Goal: Transaction & Acquisition: Download file/media

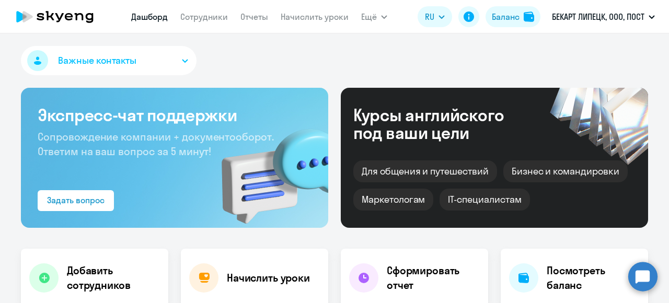
select select "30"
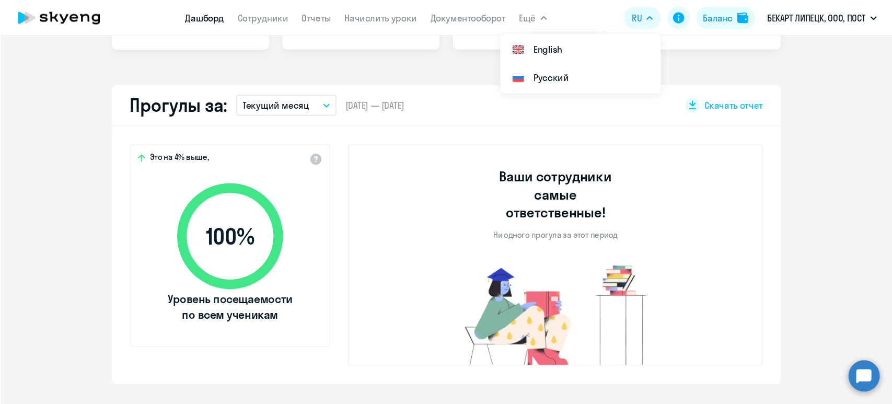
scroll to position [261, 0]
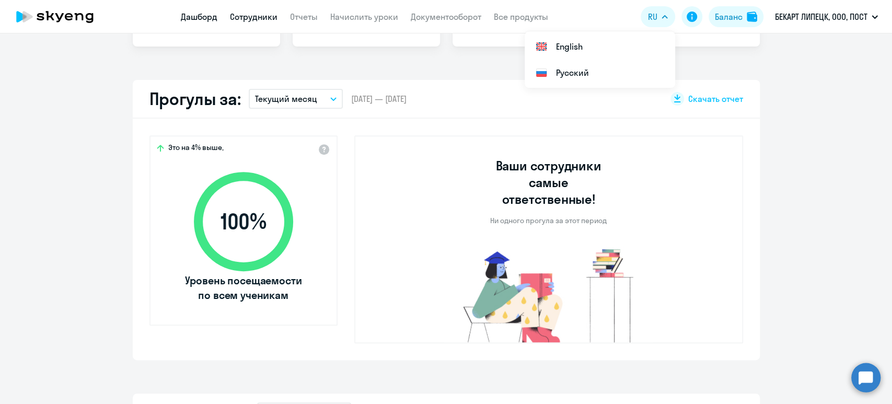
click at [257, 14] on link "Сотрудники" at bounding box center [254, 17] width 48 height 10
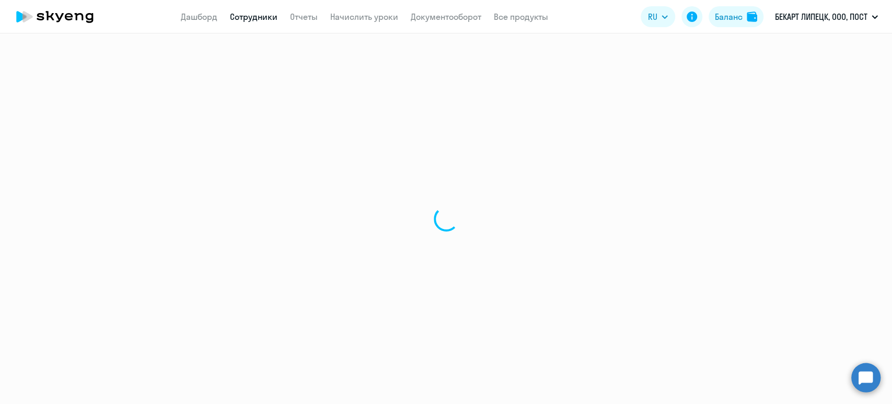
select select "30"
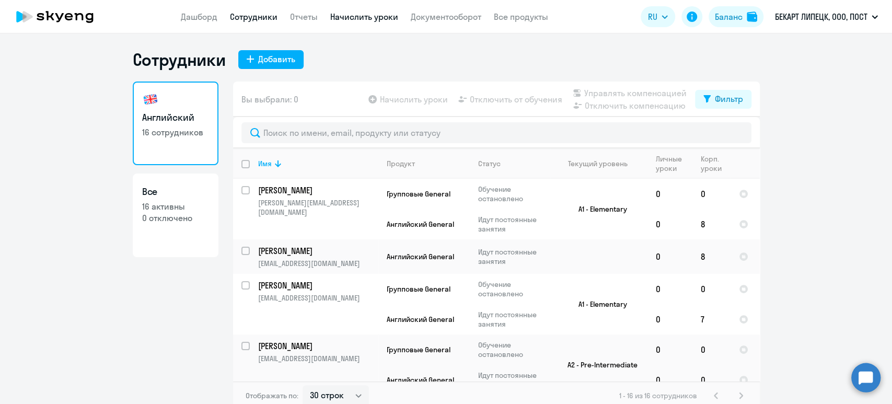
click at [357, 21] on link "Начислить уроки" at bounding box center [364, 17] width 68 height 10
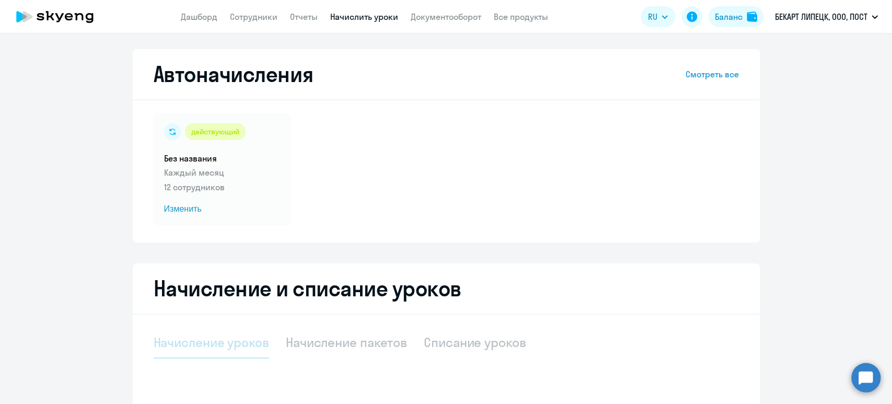
select select "10"
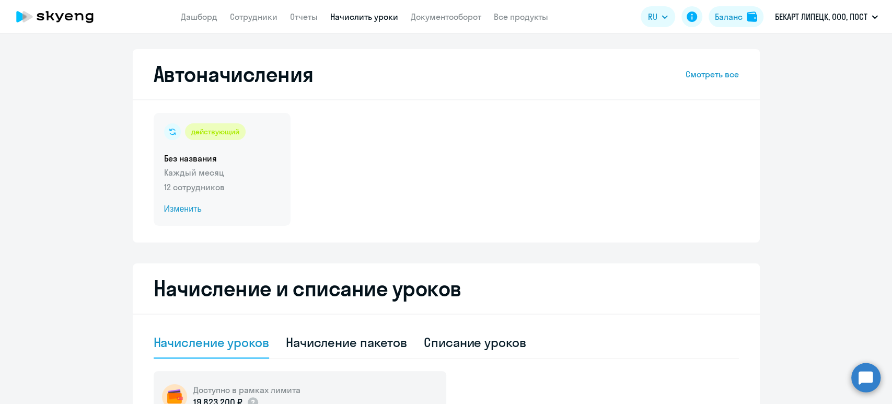
click at [186, 210] on span "Изменить" at bounding box center [222, 209] width 116 height 13
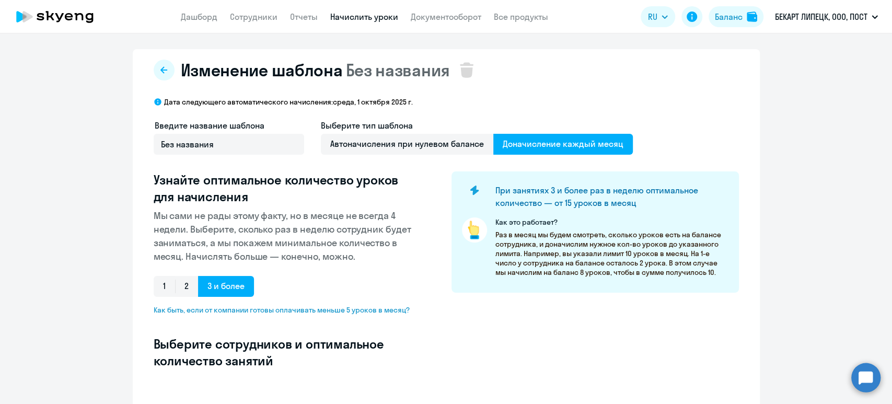
select select "10"
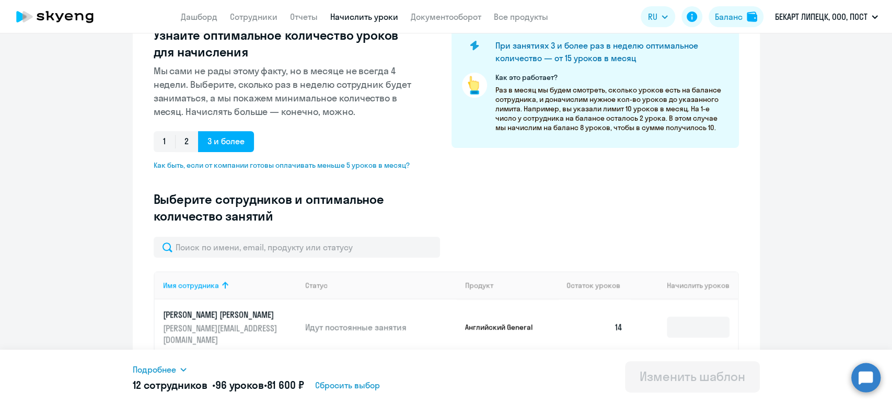
scroll to position [279, 0]
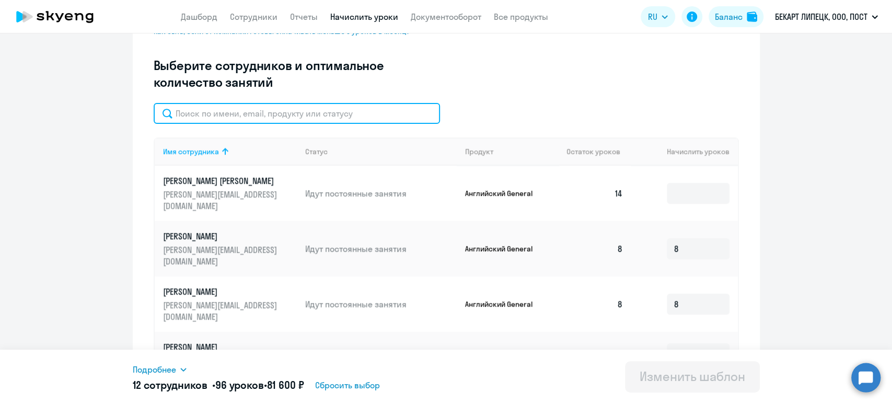
click at [266, 113] on input "text" at bounding box center [297, 113] width 286 height 21
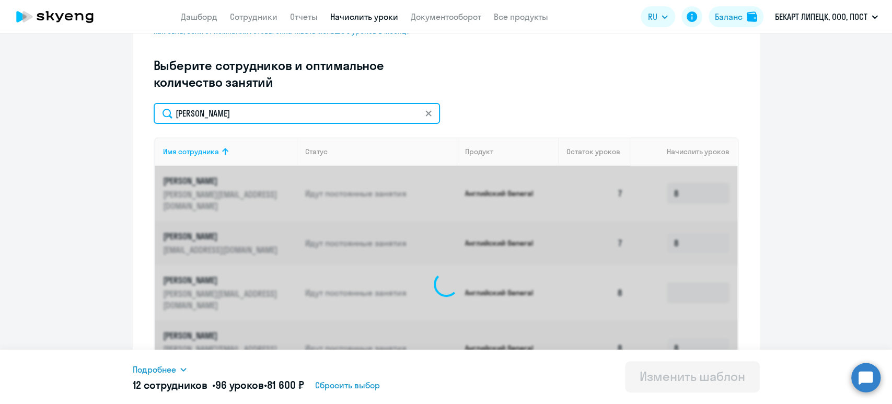
scroll to position [256, 0]
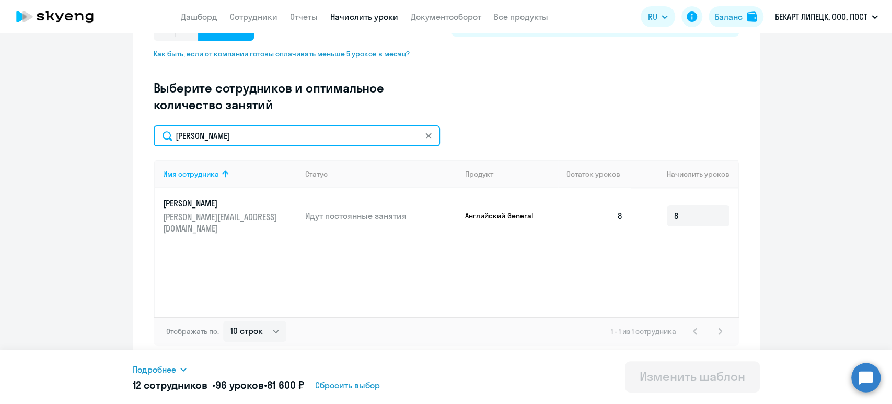
drag, startPoint x: 209, startPoint y: 134, endPoint x: 159, endPoint y: 129, distance: 49.9
click at [158, 129] on input "косов" at bounding box center [297, 135] width 286 height 21
drag, startPoint x: 214, startPoint y: 136, endPoint x: 133, endPoint y: 120, distance: 82.6
click at [142, 121] on div "Изменение шаблона Без названия Дата следующего автоматического начисления: сред…" at bounding box center [446, 78] width 627 height 570
drag, startPoint x: 233, startPoint y: 134, endPoint x: 109, endPoint y: 71, distance: 139.3
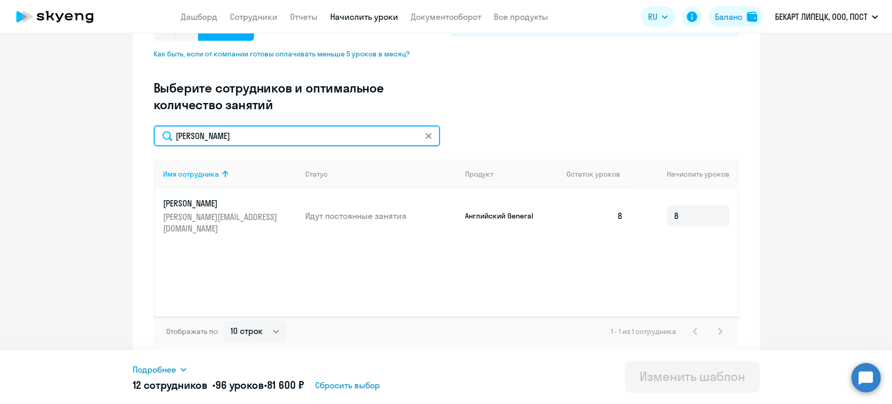
click at [145, 128] on div "Изменение шаблона Без названия Дата следующего автоматического начисления: сред…" at bounding box center [446, 78] width 627 height 570
drag, startPoint x: 220, startPoint y: 137, endPoint x: 152, endPoint y: 139, distance: 68.5
click at [154, 139] on input "фрол" at bounding box center [297, 135] width 286 height 21
drag, startPoint x: 219, startPoint y: 131, endPoint x: 136, endPoint y: 121, distance: 83.2
click at [142, 134] on div "Изменение шаблона Без названия Дата следующего автоматического начисления: сред…" at bounding box center [446, 78] width 627 height 570
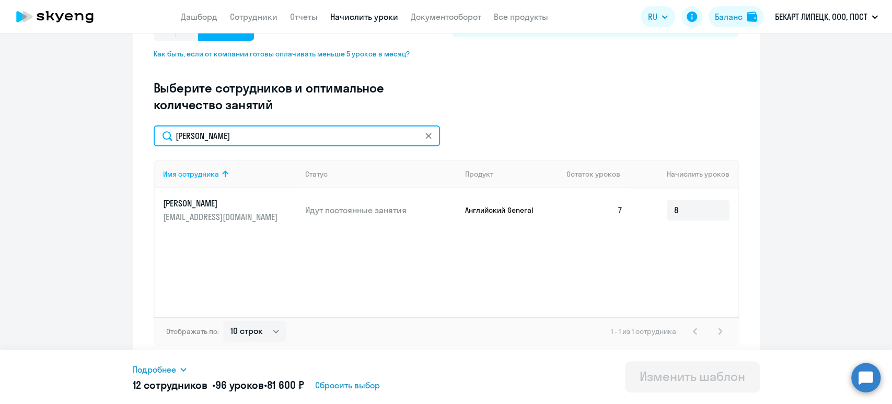
drag, startPoint x: 222, startPoint y: 137, endPoint x: 133, endPoint y: 152, distance: 89.5
click at [133, 151] on div "Изменение шаблона Без названия Дата следующего автоматического начисления: сред…" at bounding box center [446, 78] width 627 height 570
drag, startPoint x: 228, startPoint y: 134, endPoint x: 114, endPoint y: 124, distance: 114.4
click at [124, 132] on ng-component "Изменение шаблона Без названия Дата следующего автоматического начисления: сред…" at bounding box center [446, 78] width 892 height 570
drag, startPoint x: 209, startPoint y: 135, endPoint x: 130, endPoint y: 142, distance: 79.2
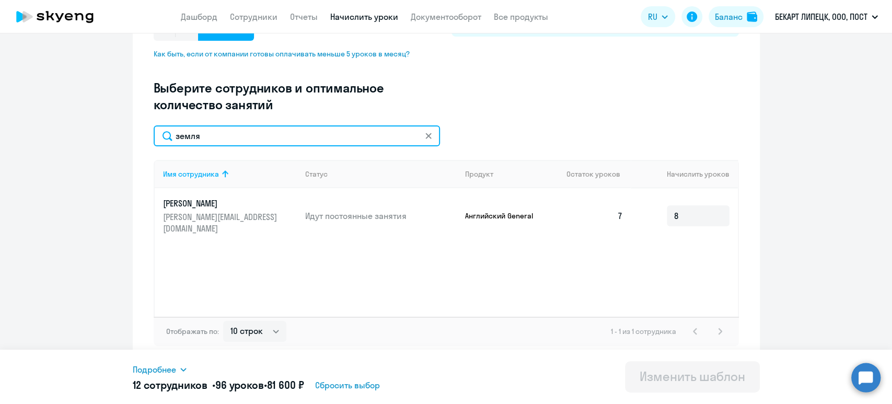
click at [135, 138] on div "Изменение шаблона Без названия Дата следующего автоматического начисления: сред…" at bounding box center [446, 78] width 627 height 570
drag, startPoint x: 267, startPoint y: 134, endPoint x: 144, endPoint y: 137, distance: 122.9
click at [144, 136] on div "Изменение шаблона Без названия Дата следующего автоматического начисления: сред…" at bounding box center [446, 78] width 627 height 570
drag, startPoint x: 212, startPoint y: 136, endPoint x: 156, endPoint y: 125, distance: 57.4
click at [155, 125] on input "денеж" at bounding box center [297, 135] width 286 height 21
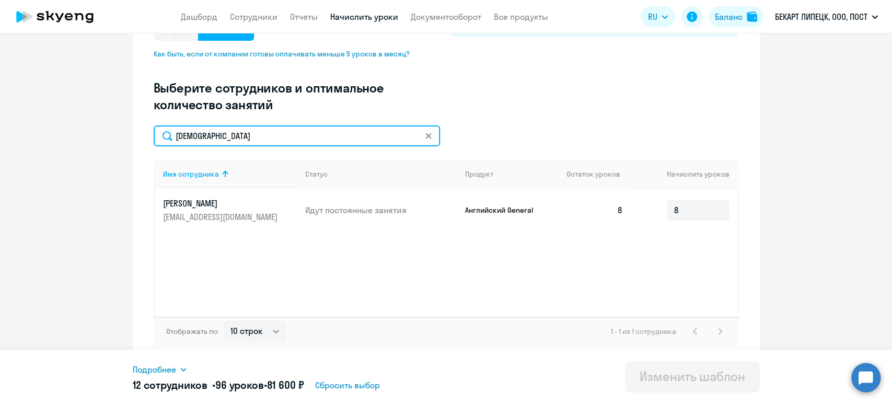
drag, startPoint x: 201, startPoint y: 138, endPoint x: 102, endPoint y: 117, distance: 100.5
click at [102, 116] on ng-component "Изменение шаблона Без названия Дата следующего автоматического начисления: сред…" at bounding box center [446, 78] width 892 height 570
type input "колых"
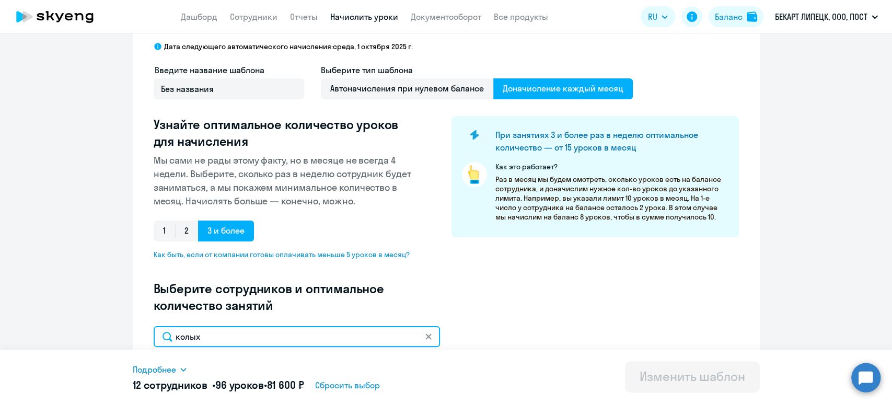
scroll to position [0, 0]
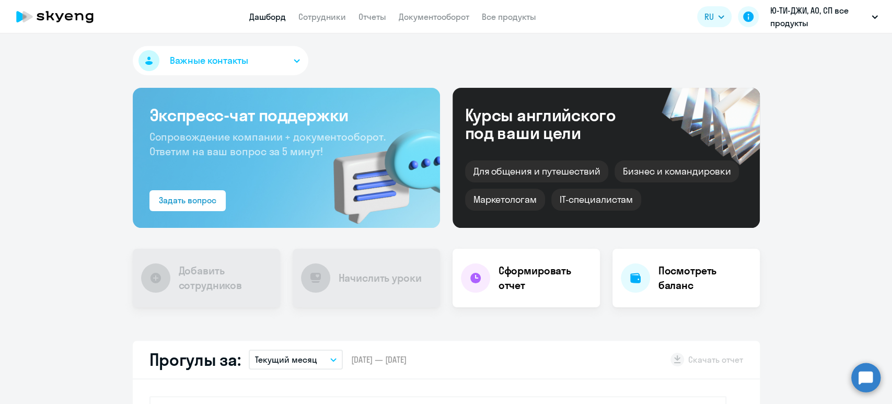
select select "30"
click at [598, 33] on div "Важные контакты Экспресс-чат поддержки Сопровождение компании + документооборот…" at bounding box center [446, 218] width 892 height 371
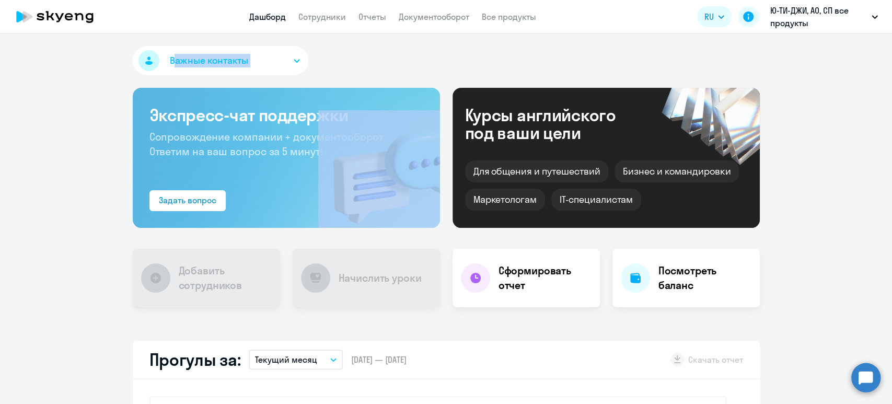
drag, startPoint x: 0, startPoint y: 0, endPoint x: 598, endPoint y: 33, distance: 599.0
click at [598, 33] on div "Важные контакты Экспресс-чат поддержки Сопровождение компании + документооборот…" at bounding box center [446, 218] width 892 height 371
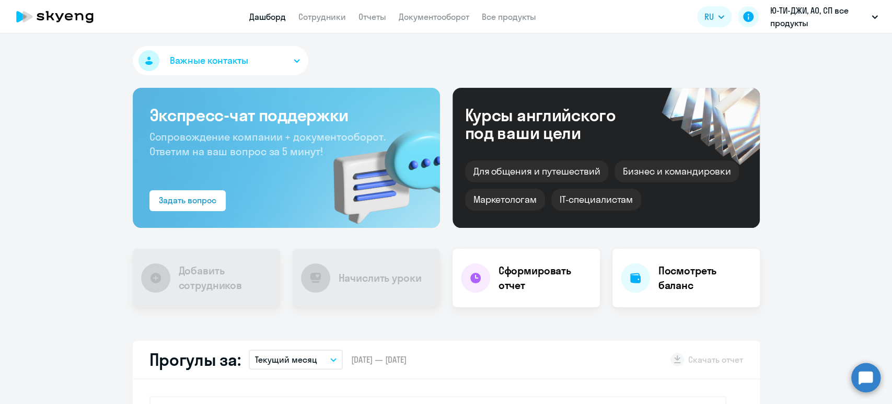
click at [598, 33] on div "Важные контакты Экспресс-чат поддержки Сопровождение компании + документооборот…" at bounding box center [446, 218] width 892 height 371
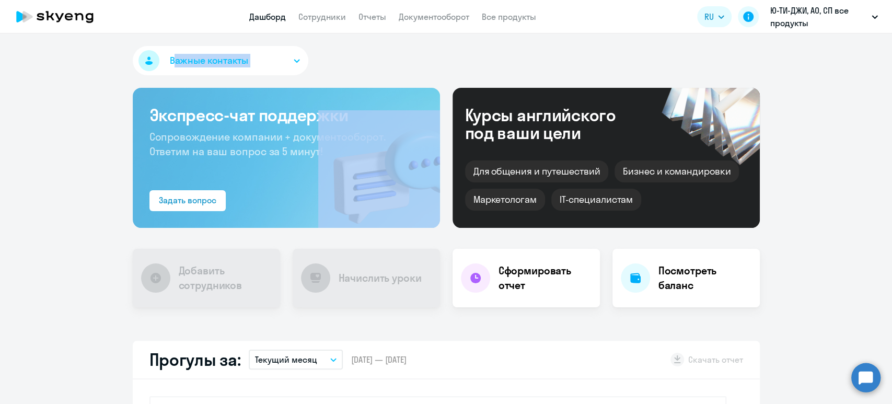
click at [598, 33] on div "Важные контакты Экспресс-чат поддержки Сопровождение компании + документооборот…" at bounding box center [446, 218] width 892 height 371
click at [324, 18] on link "Сотрудники" at bounding box center [323, 17] width 48 height 10
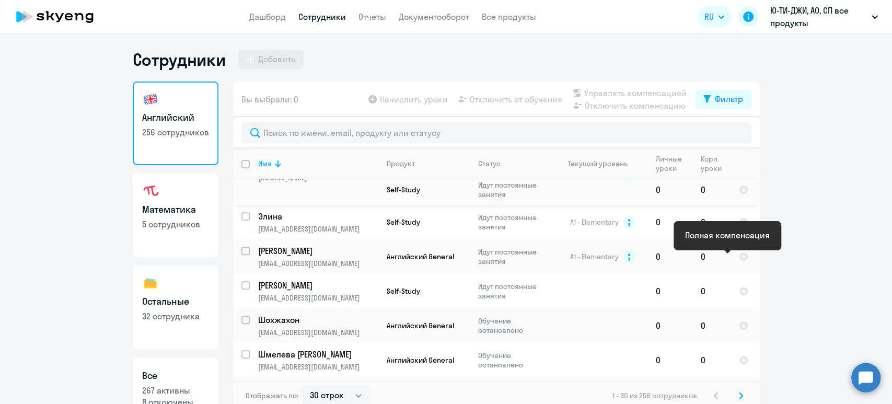
scroll to position [766, 0]
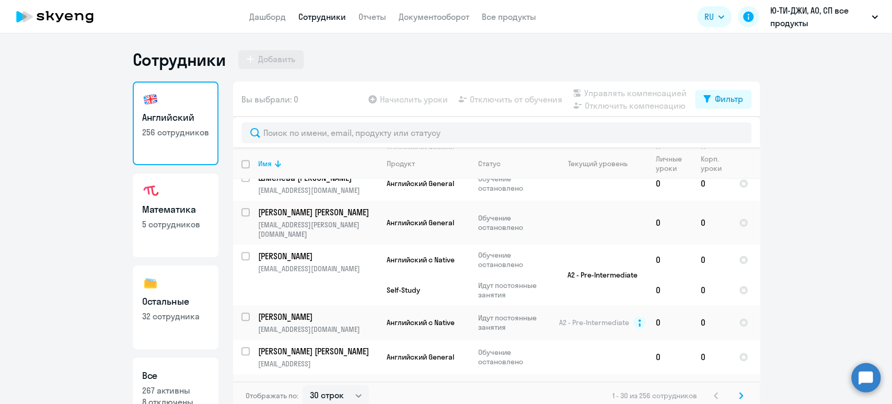
click at [740, 394] on icon at bounding box center [741, 396] width 3 height 6
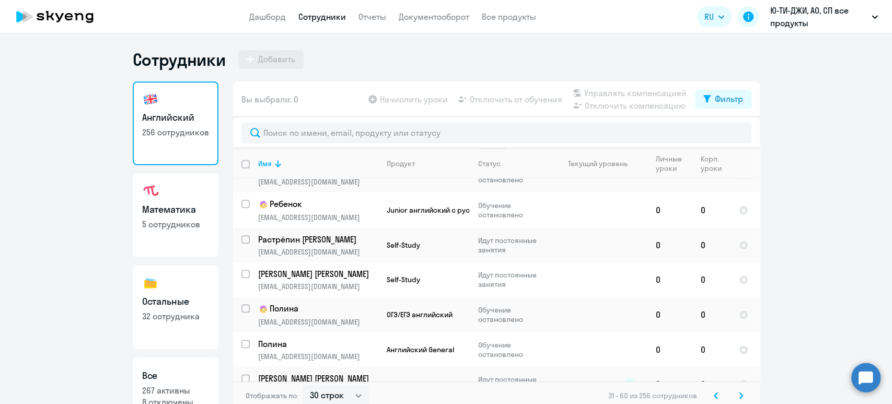
scroll to position [1019, 0]
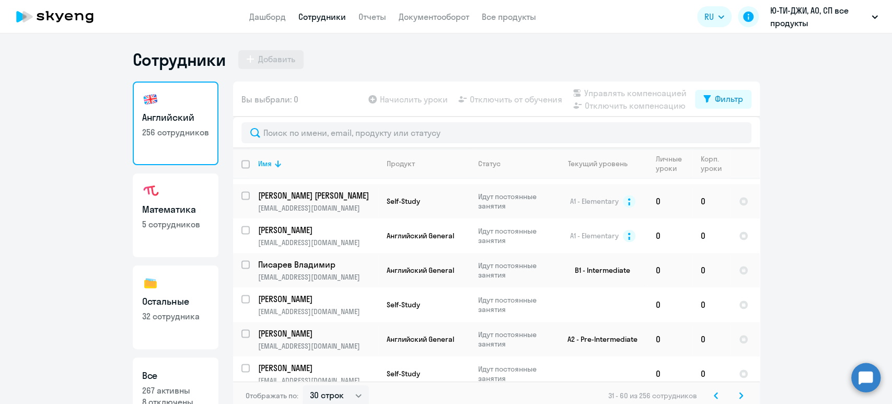
click at [739, 396] on icon at bounding box center [741, 395] width 4 height 7
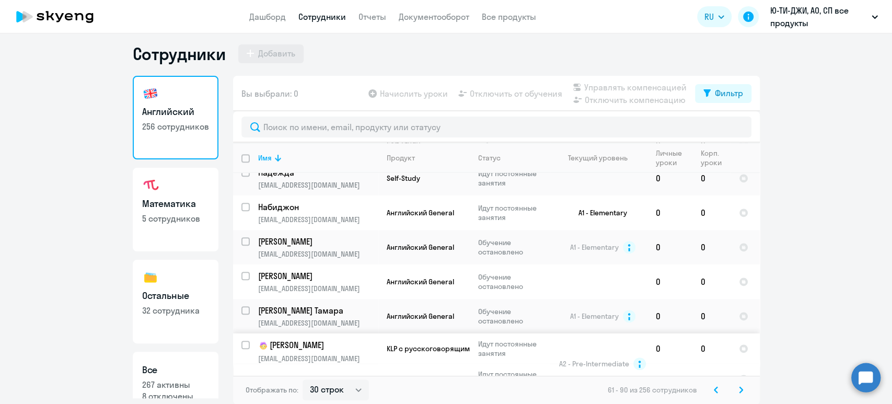
scroll to position [967, 0]
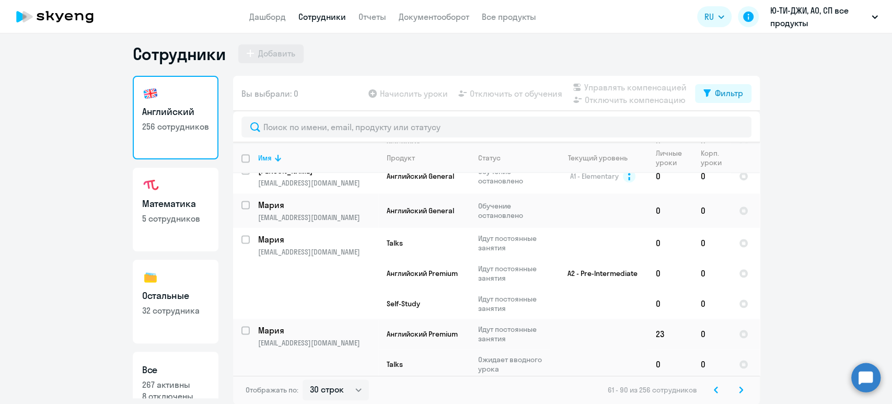
click at [735, 388] on svg-icon at bounding box center [741, 390] width 13 height 13
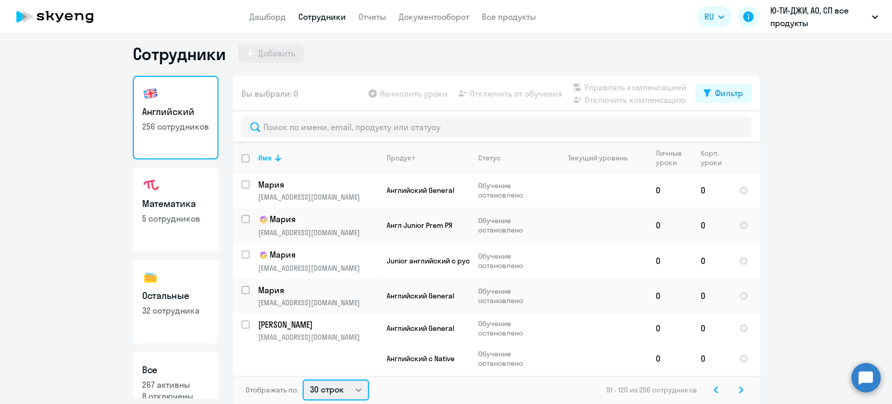
click at [355, 383] on select "30 строк 50 строк 100 строк" at bounding box center [336, 390] width 66 height 21
select select "100"
click at [303, 380] on select "30 строк 50 строк 100 строк" at bounding box center [336, 390] width 66 height 21
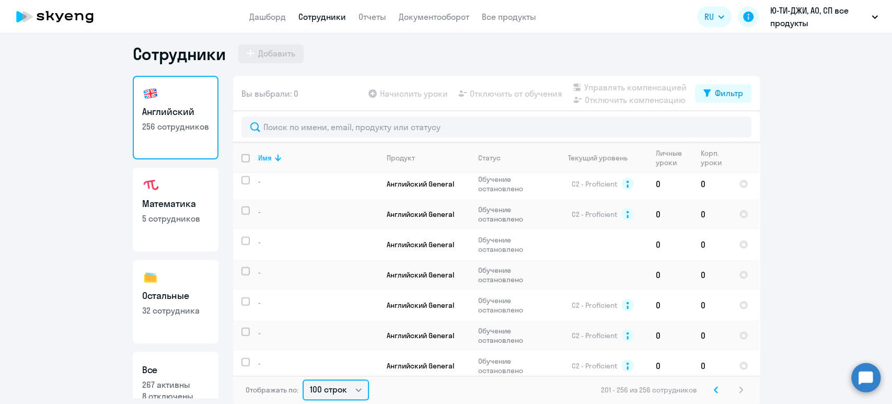
scroll to position [1997, 0]
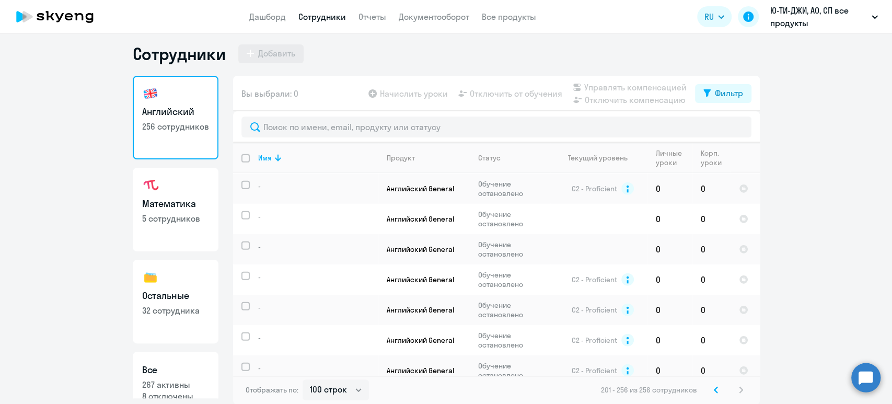
click at [713, 385] on svg-icon at bounding box center [716, 390] width 13 height 13
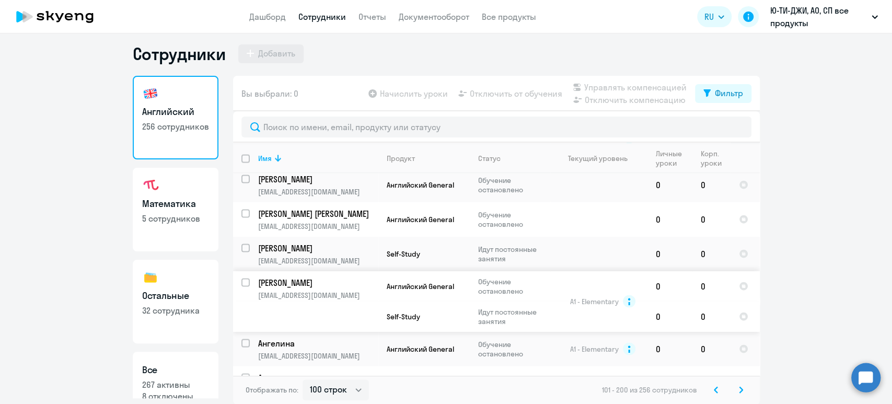
scroll to position [4036, 0]
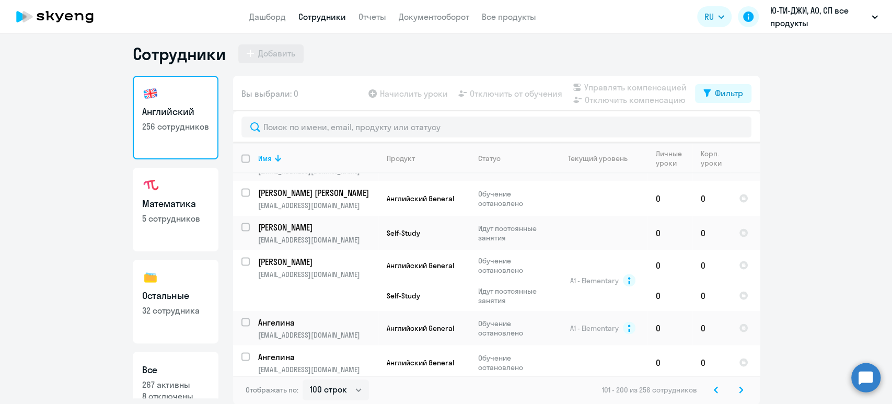
click at [174, 200] on h3 "Математика" at bounding box center [175, 204] width 67 height 14
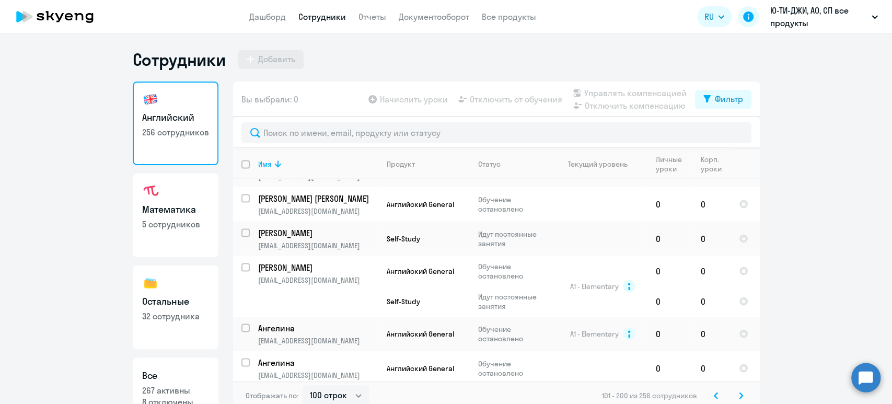
select select "30"
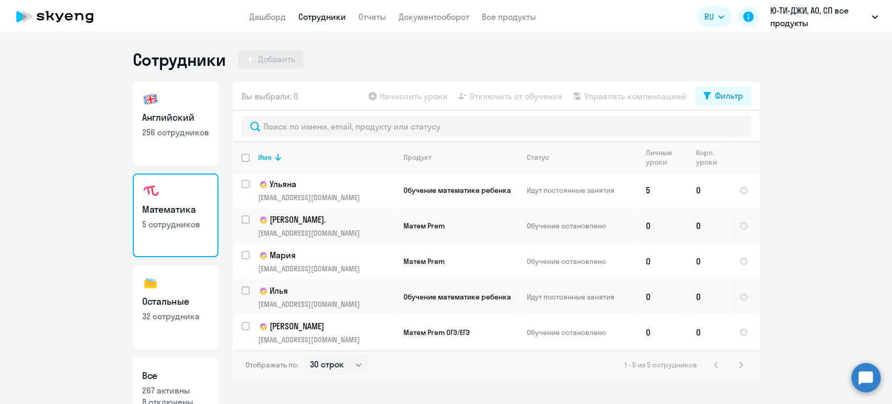
click at [165, 308] on h3 "Остальные" at bounding box center [175, 302] width 67 height 14
select select "30"
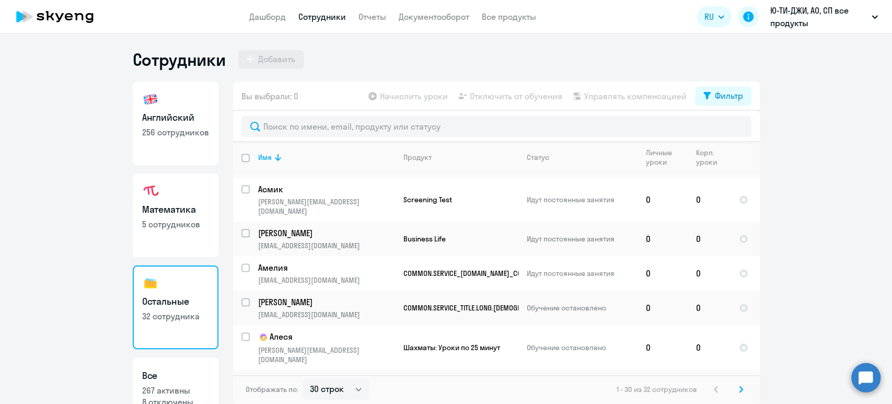
scroll to position [841, 0]
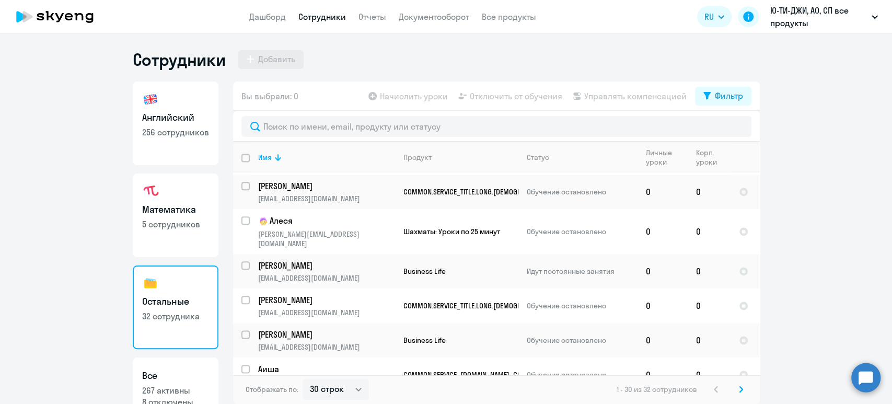
click at [179, 375] on h3 "Все" at bounding box center [175, 376] width 67 height 14
select select "30"
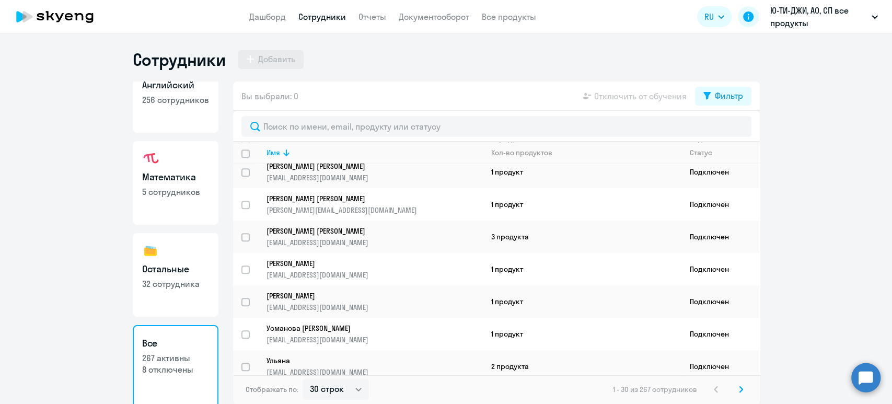
scroll to position [47, 0]
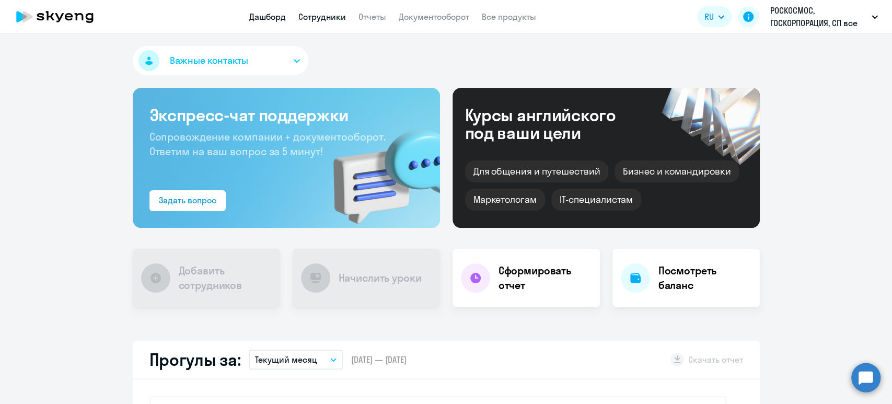
click at [335, 21] on link "Сотрудники" at bounding box center [323, 17] width 48 height 10
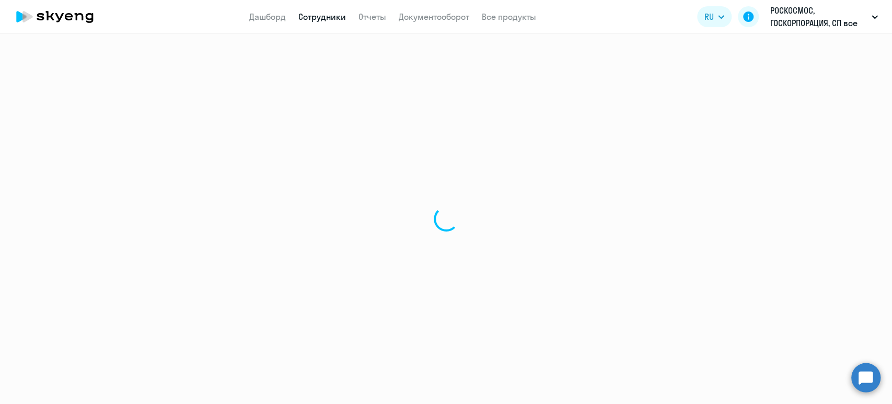
select select "30"
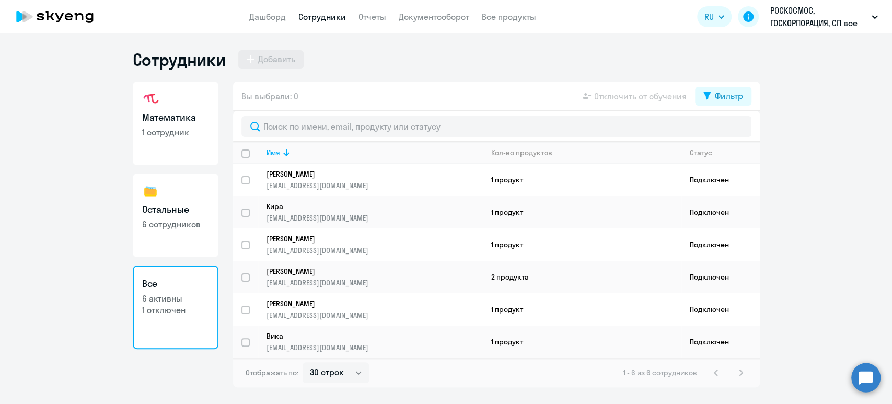
click at [174, 230] on p "6 сотрудников" at bounding box center [175, 225] width 67 height 12
select select "30"
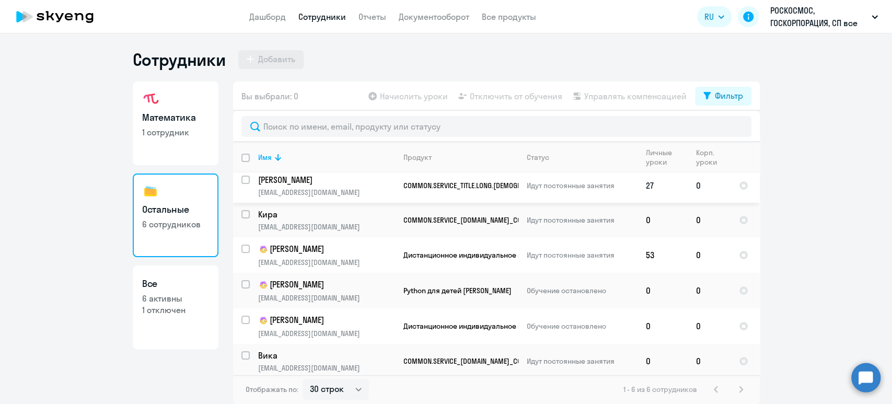
scroll to position [5, 0]
click at [143, 131] on p "1 сотрудник" at bounding box center [175, 133] width 67 height 12
select select "30"
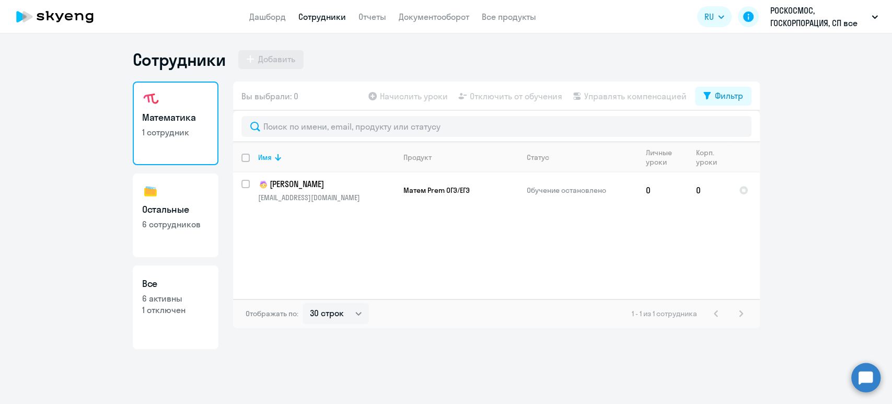
click at [182, 286] on h3 "Все" at bounding box center [175, 284] width 67 height 14
select select "30"
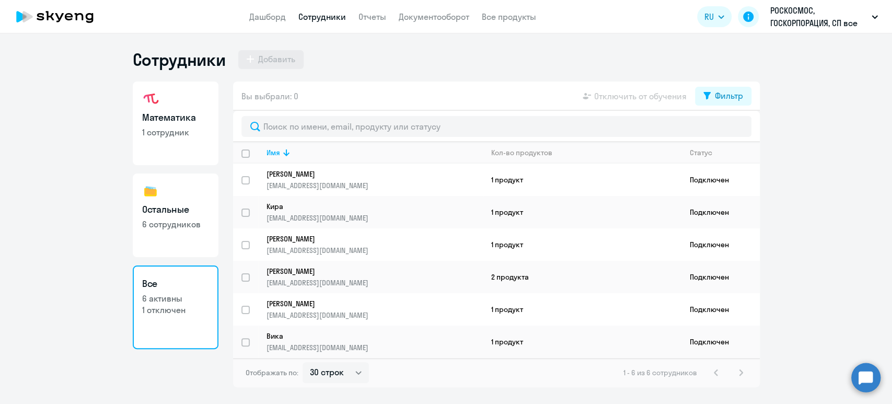
click at [167, 204] on h3 "Остальные" at bounding box center [175, 210] width 67 height 14
select select "30"
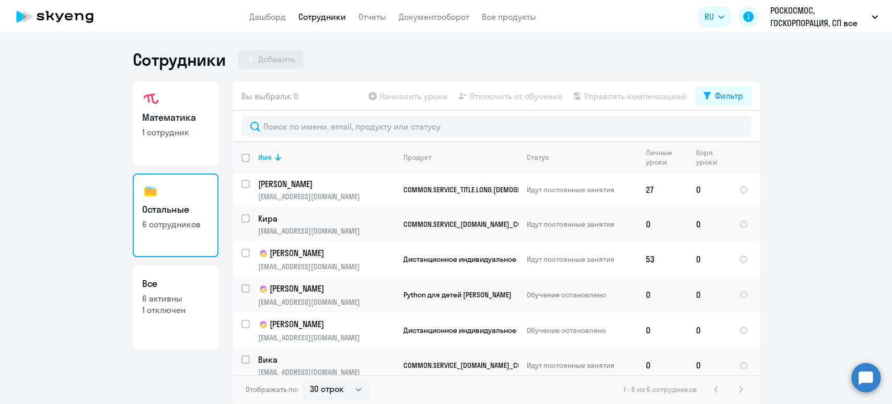
click at [173, 113] on h3 "Математика" at bounding box center [175, 118] width 67 height 14
select select "30"
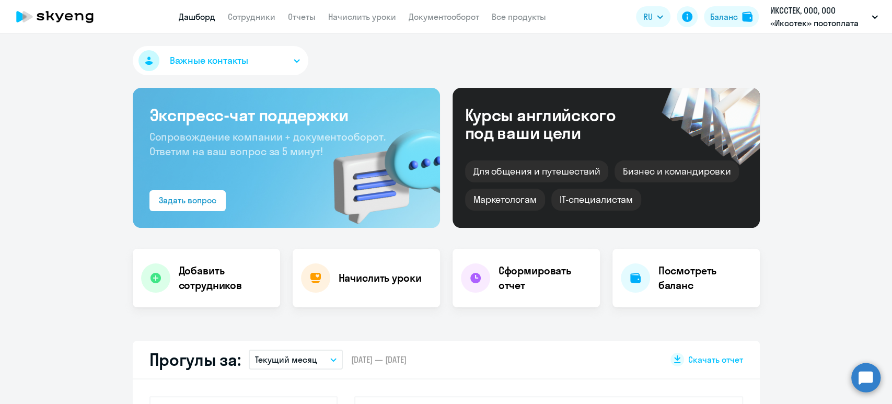
select select "30"
click at [266, 21] on link "Сотрудники" at bounding box center [252, 17] width 48 height 10
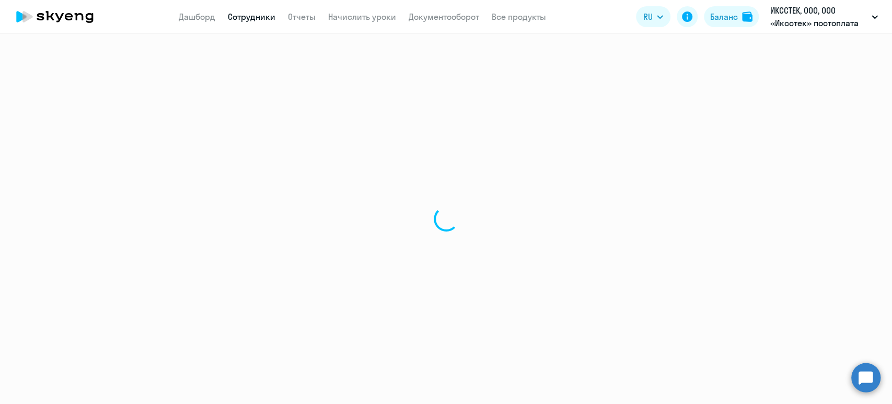
select select "30"
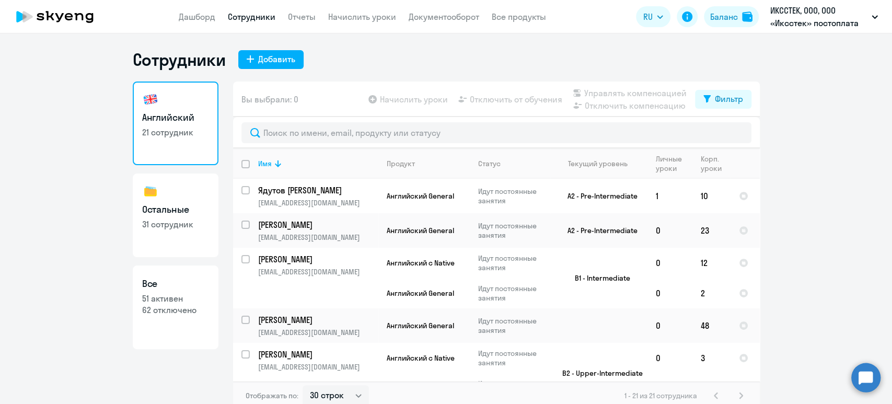
click at [452, 22] on app-menu-item-link "Документооборот" at bounding box center [444, 16] width 71 height 13
click at [532, 14] on link "Все продукты" at bounding box center [519, 17] width 54 height 10
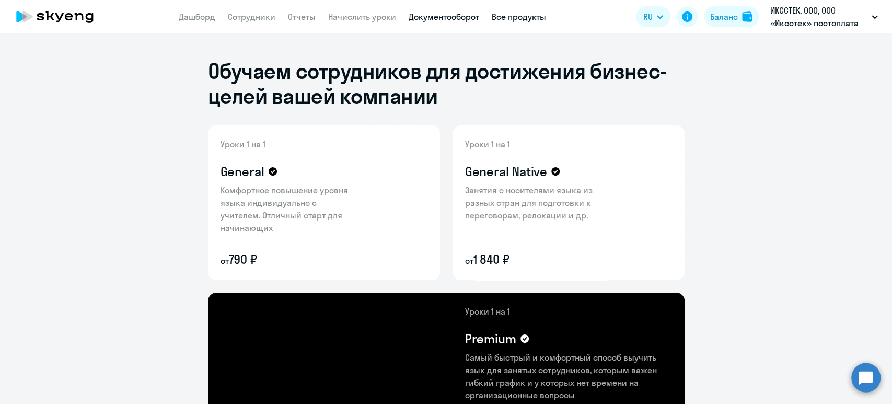
click at [422, 21] on link "Документооборот" at bounding box center [444, 17] width 71 height 10
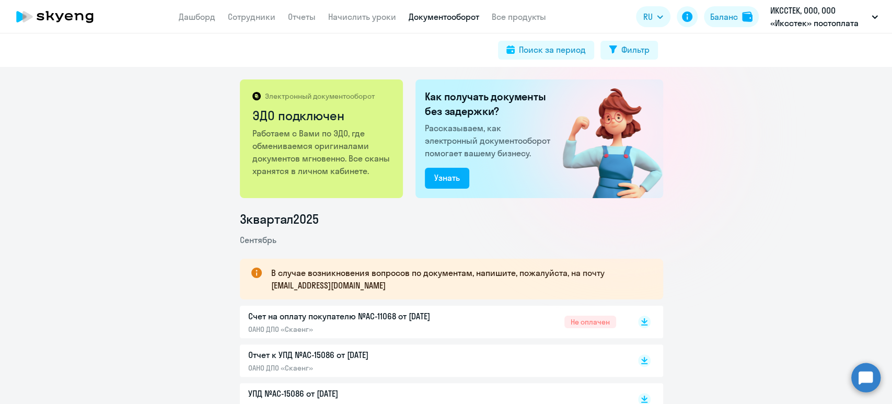
scroll to position [139, 0]
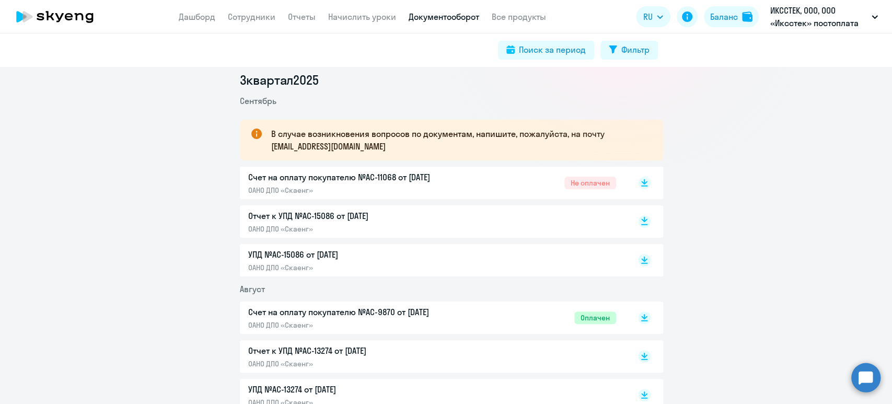
click at [638, 223] on rect at bounding box center [644, 221] width 13 height 13
click at [638, 180] on icon at bounding box center [644, 183] width 13 height 13
click at [638, 261] on rect at bounding box center [644, 260] width 13 height 13
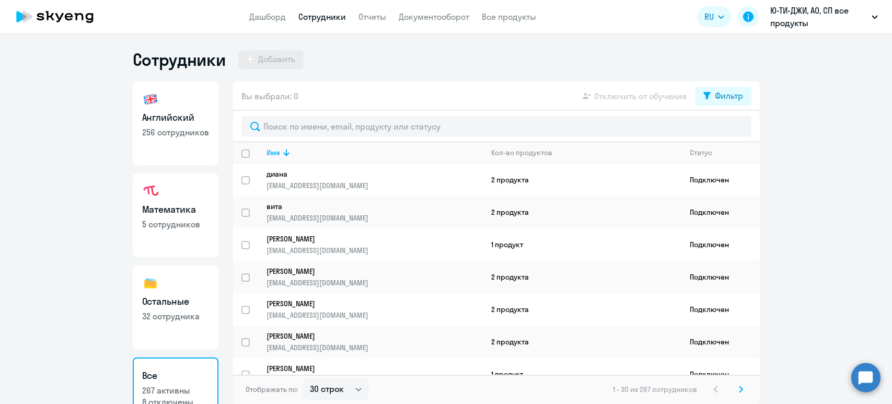
select select "30"
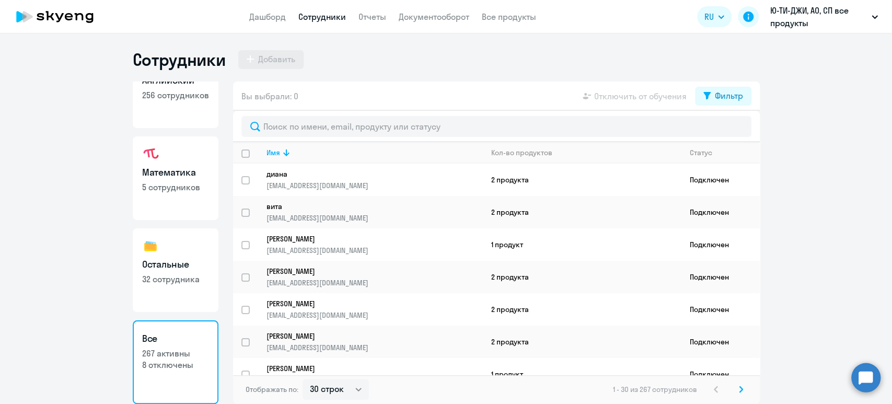
scroll to position [753, 0]
